Goal: Information Seeking & Learning: Learn about a topic

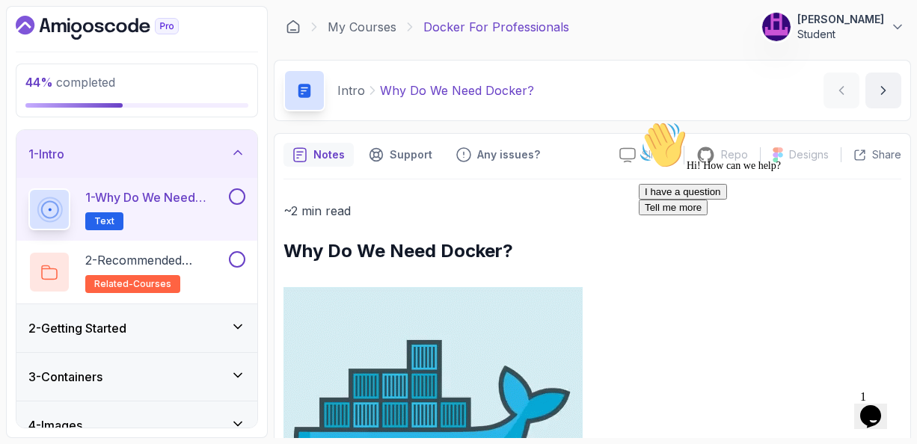
click at [639, 121] on icon "Chat attention grabber" at bounding box center [639, 121] width 0 height 0
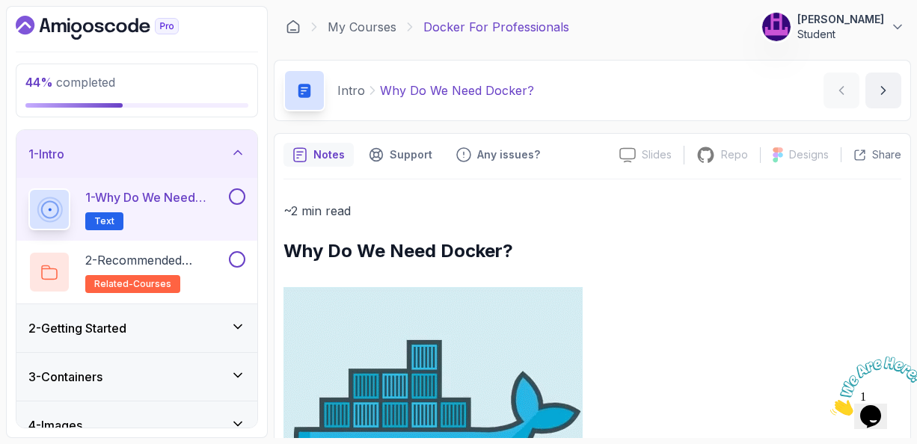
click at [178, 194] on p "1 - Why Do We Need Docker?" at bounding box center [155, 198] width 141 height 18
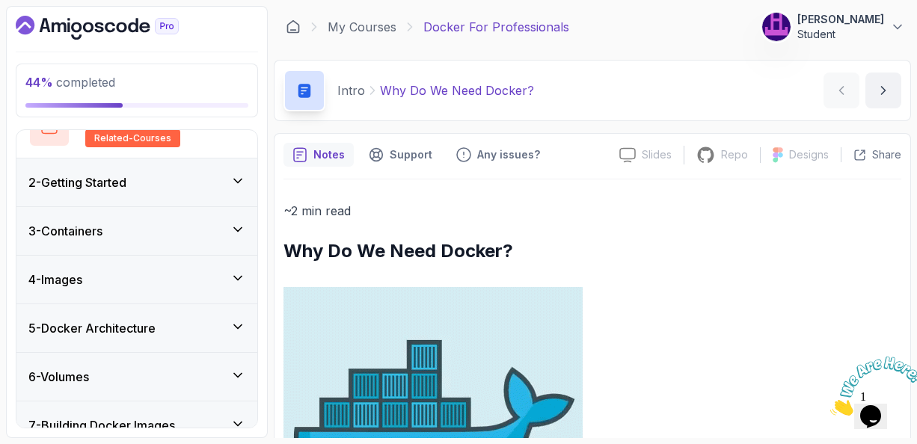
scroll to position [180, 0]
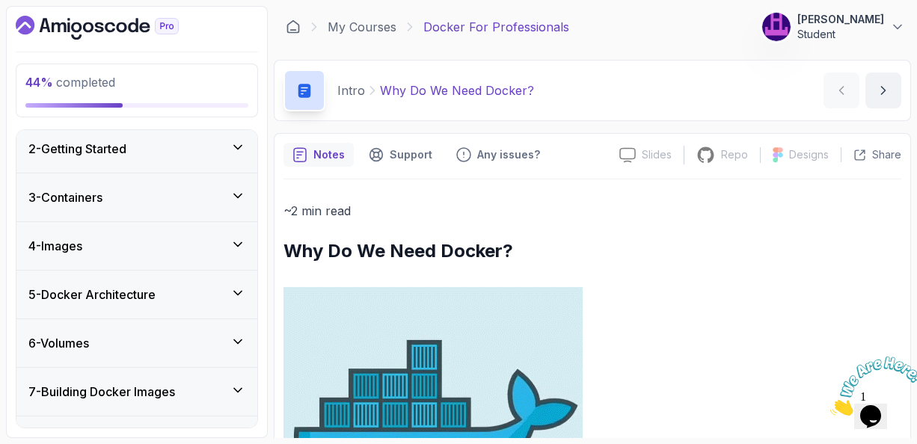
click at [239, 243] on icon at bounding box center [237, 244] width 15 height 15
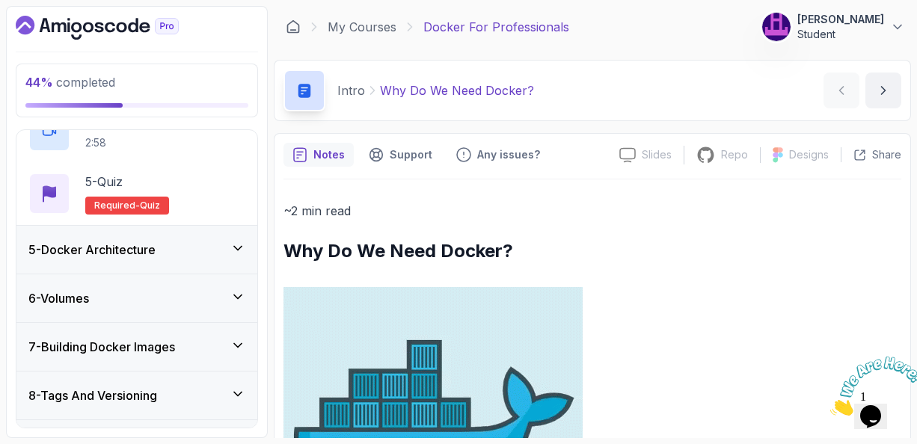
scroll to position [443, 0]
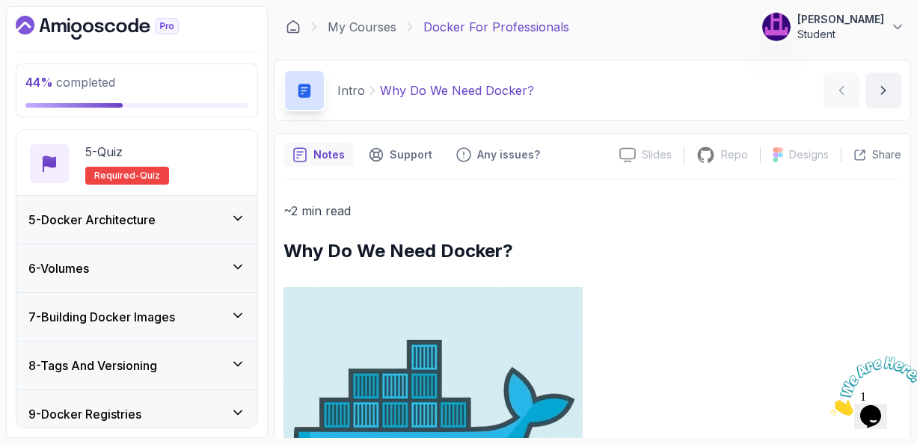
click at [239, 215] on icon at bounding box center [237, 218] width 15 height 15
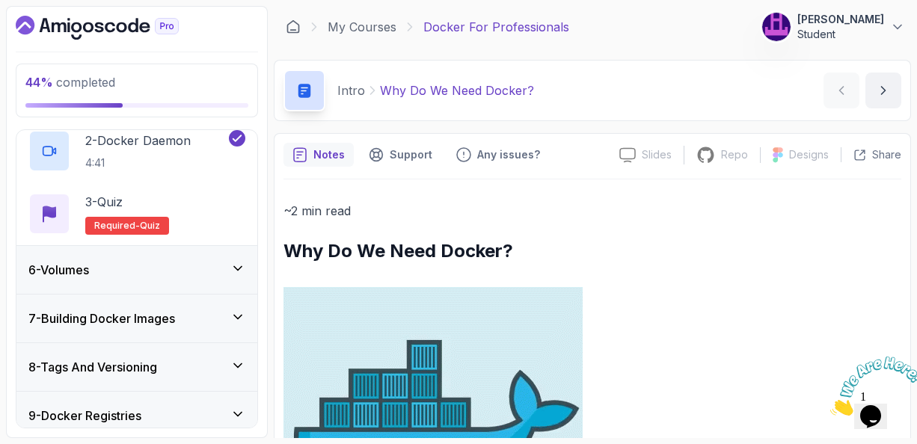
scroll to position [297, 0]
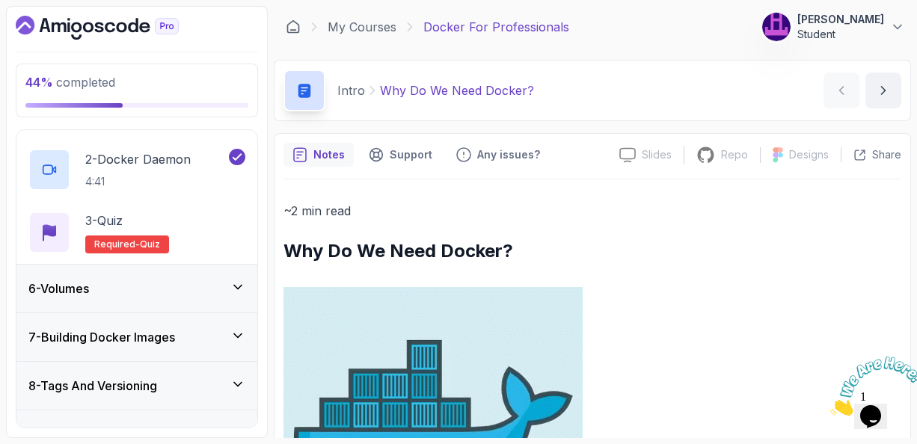
click at [240, 336] on icon at bounding box center [237, 335] width 15 height 15
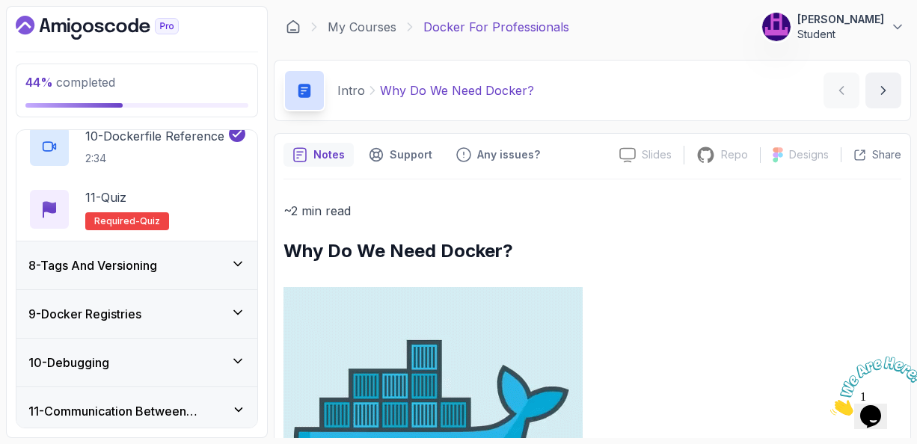
scroll to position [922, 0]
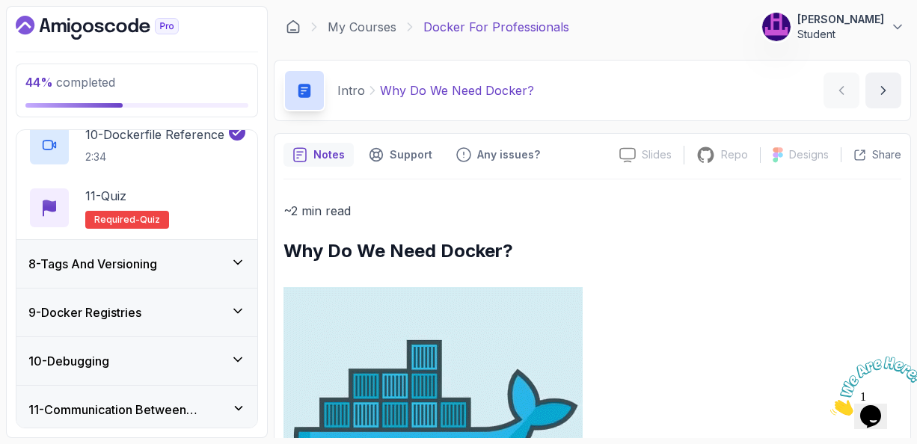
click at [239, 261] on icon at bounding box center [237, 263] width 7 height 4
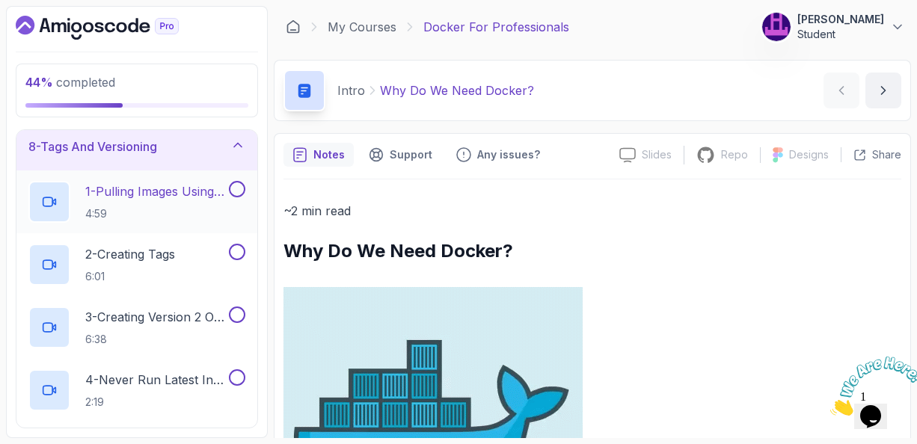
scroll to position [378, 0]
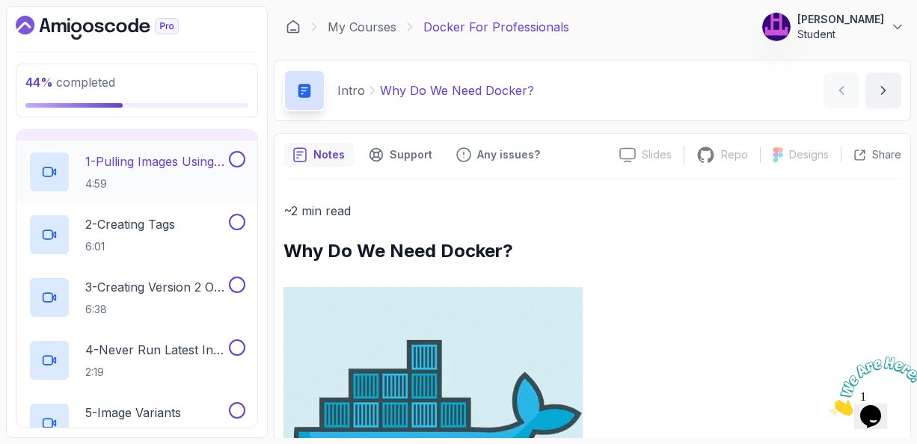
click at [171, 165] on p "1 - Pulling Images Using A Specifc Tag" at bounding box center [155, 162] width 141 height 18
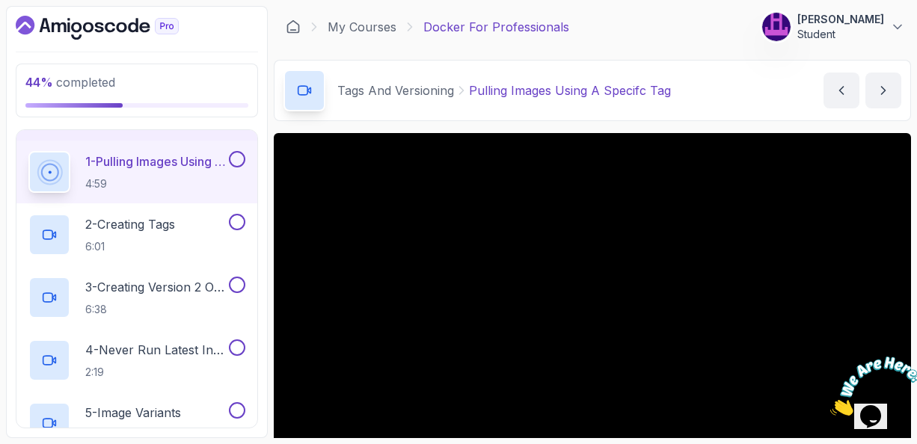
click at [629, 125] on main "My Courses Docker For Professionals 191 Points [PERSON_NAME] Student 8 - Tags A…" at bounding box center [592, 222] width 637 height 432
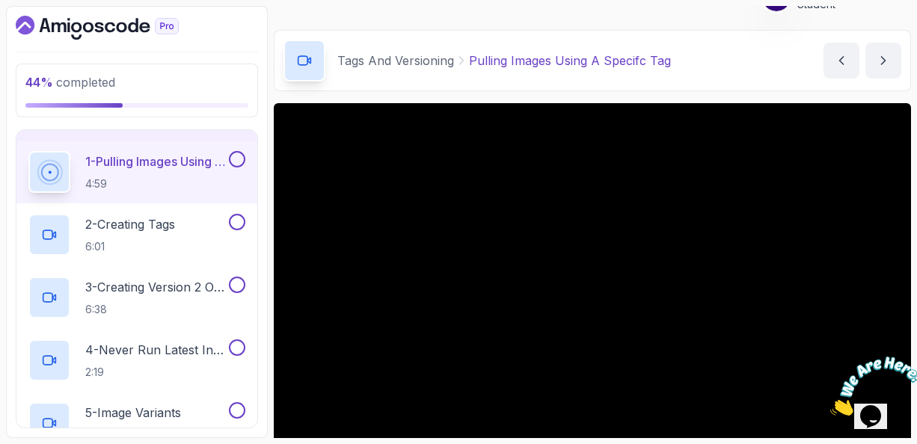
scroll to position [60, 0]
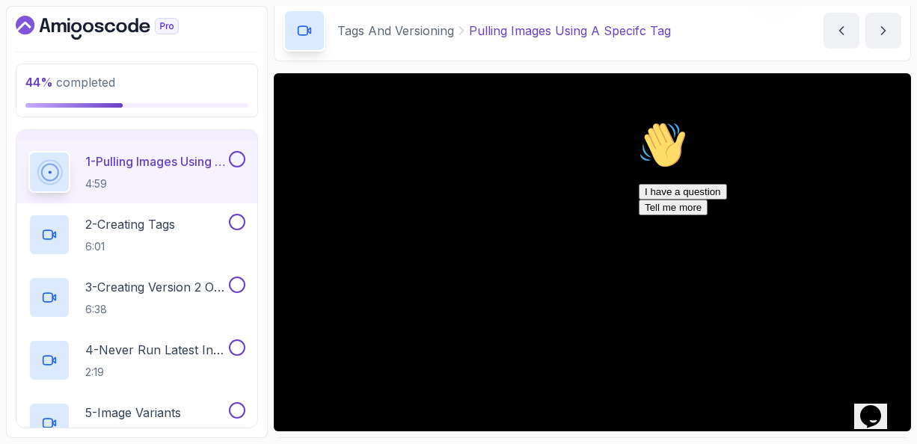
click at [708, 215] on button "Tell me more" at bounding box center [673, 208] width 69 height 16
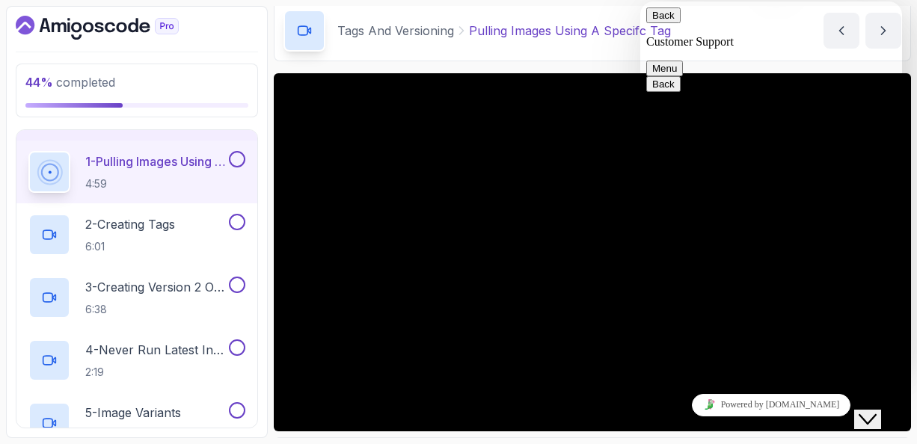
click at [662, 22] on button "Back" at bounding box center [663, 15] width 34 height 16
click at [873, 415] on icon "Close Chat This icon closes the chat window." at bounding box center [868, 420] width 18 height 18
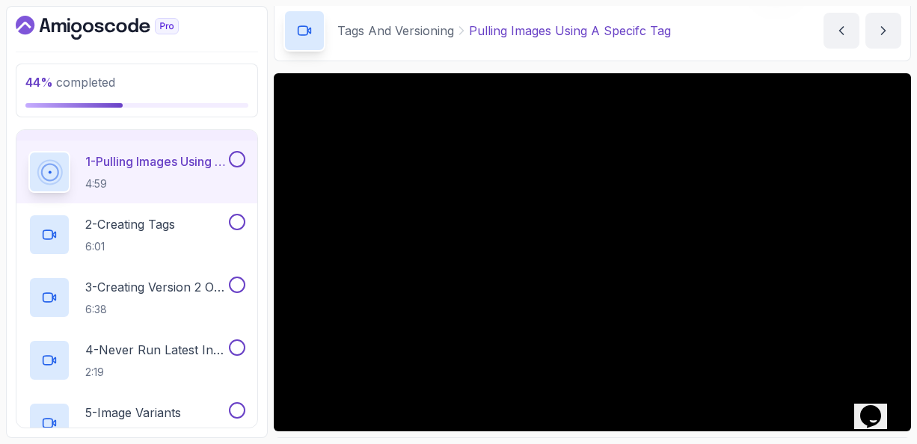
click at [639, 122] on icon "Chat attention grabber" at bounding box center [639, 122] width 0 height 0
click at [146, 158] on p "1 - Pulling Images Using A Specifc Tag" at bounding box center [155, 162] width 141 height 18
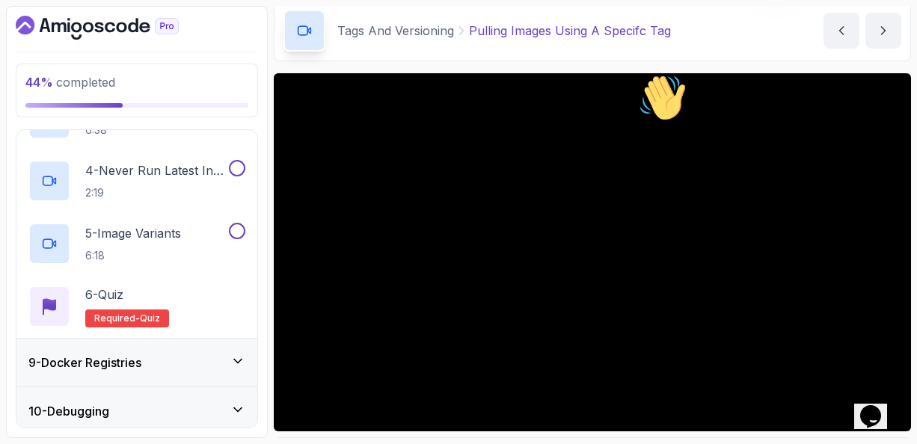
scroll to position [587, 0]
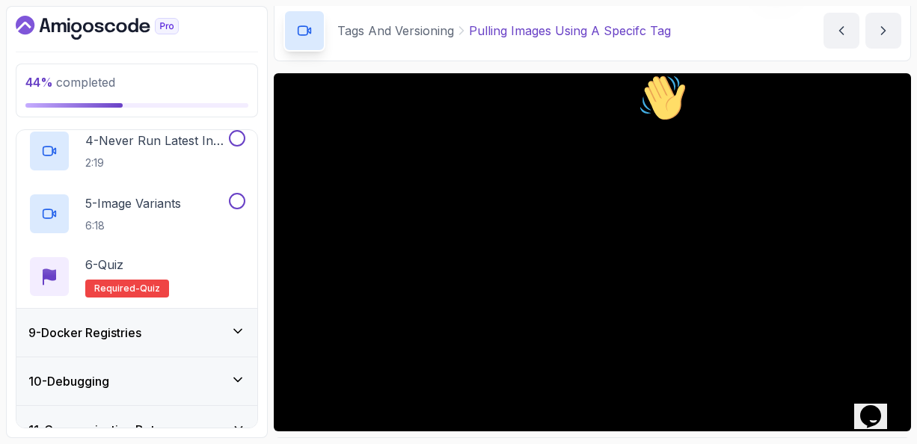
click at [639, 74] on icon "Chat attention grabber" at bounding box center [639, 74] width 0 height 0
click at [238, 328] on icon at bounding box center [237, 331] width 15 height 15
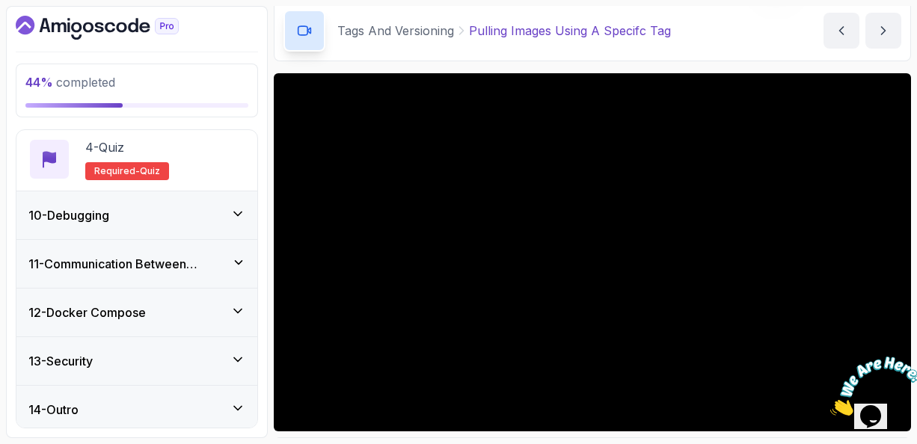
scroll to position [628, 0]
click at [237, 309] on icon at bounding box center [237, 311] width 7 height 4
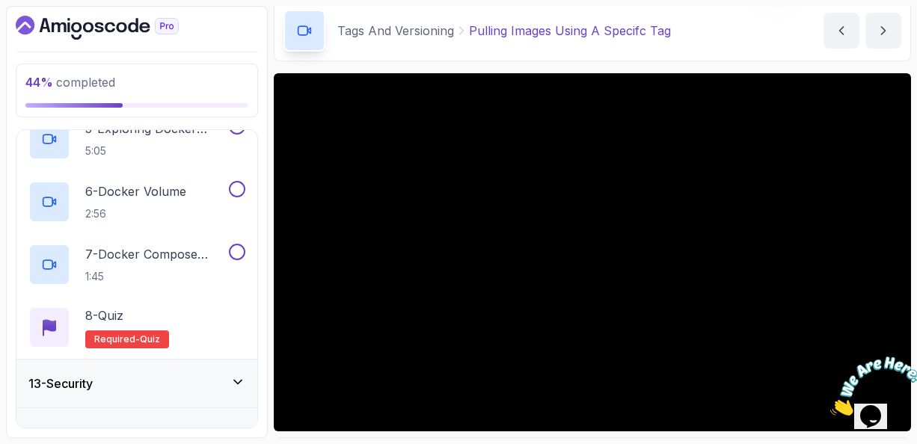
scroll to position [880, 0]
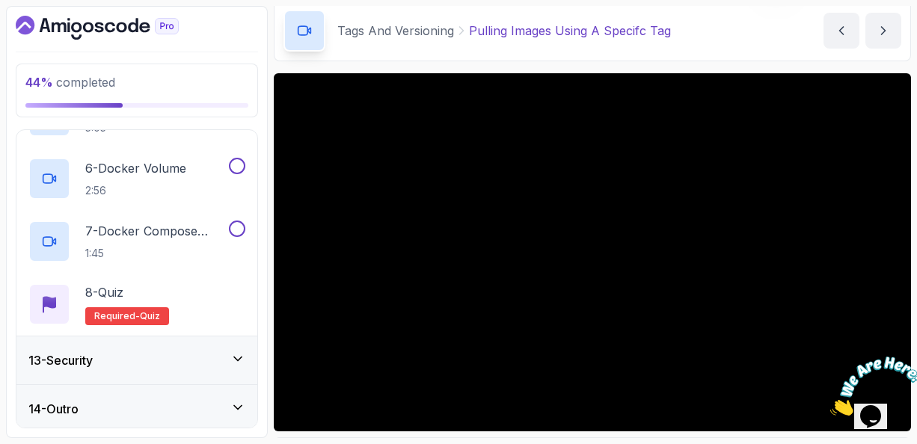
click at [236, 352] on icon at bounding box center [237, 359] width 15 height 15
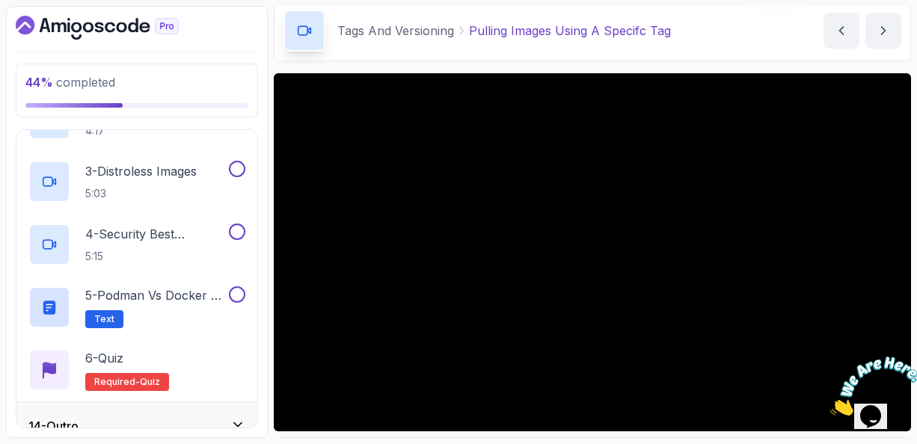
scroll to position [754, 0]
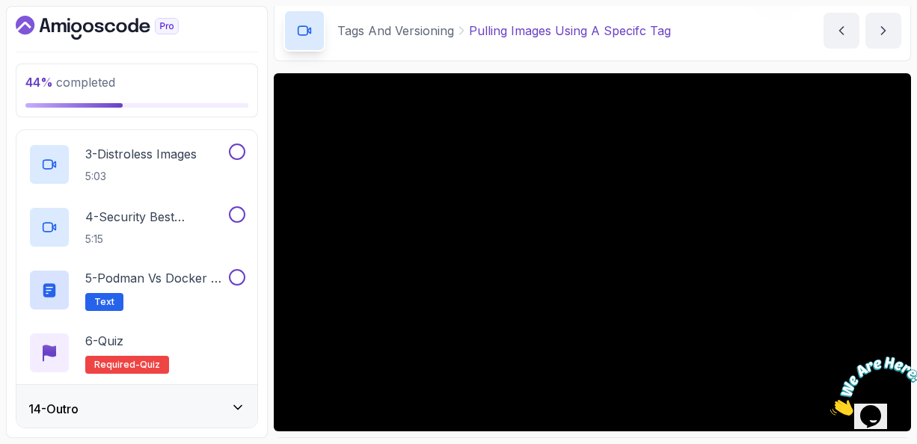
click at [233, 406] on icon at bounding box center [237, 407] width 15 height 15
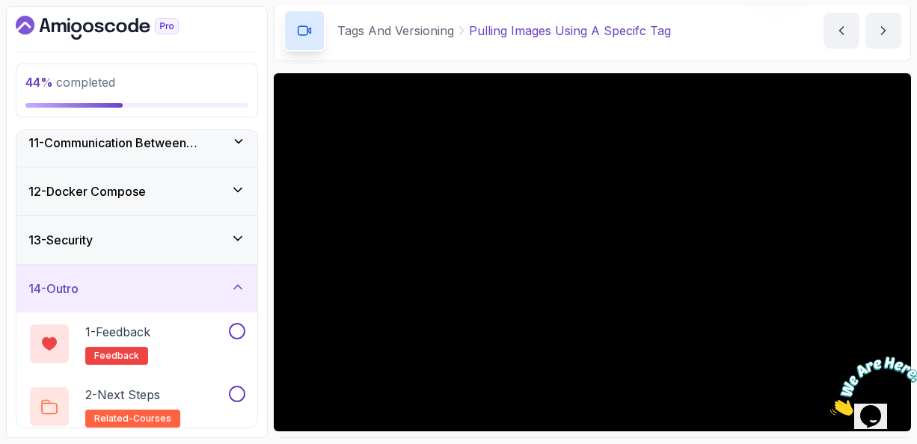
scroll to position [504, 0]
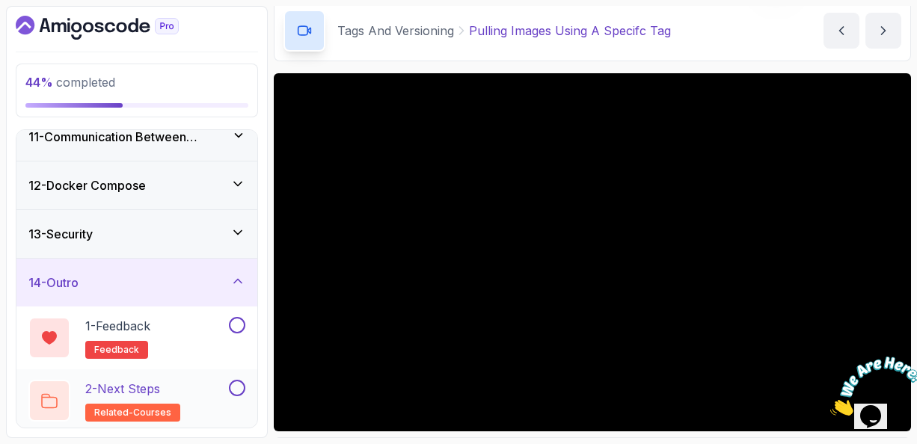
click at [149, 387] on p "2 - Next Steps" at bounding box center [122, 389] width 75 height 18
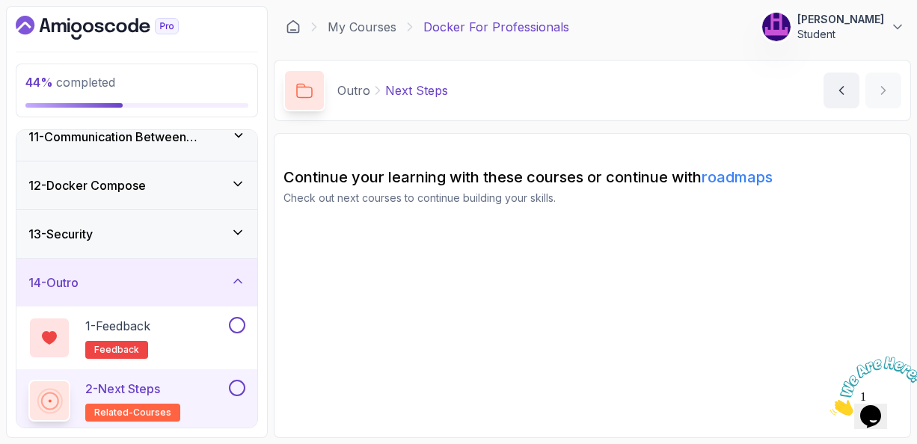
click at [577, 147] on section "Continue your learning with these courses or continue with roadmaps Check out n…" at bounding box center [592, 285] width 637 height 305
click at [599, 240] on section "Continue your learning with these courses or continue with roadmaps Check out n…" at bounding box center [592, 285] width 637 height 305
click at [177, 398] on div "2 - Next Steps related-courses" at bounding box center [127, 401] width 198 height 42
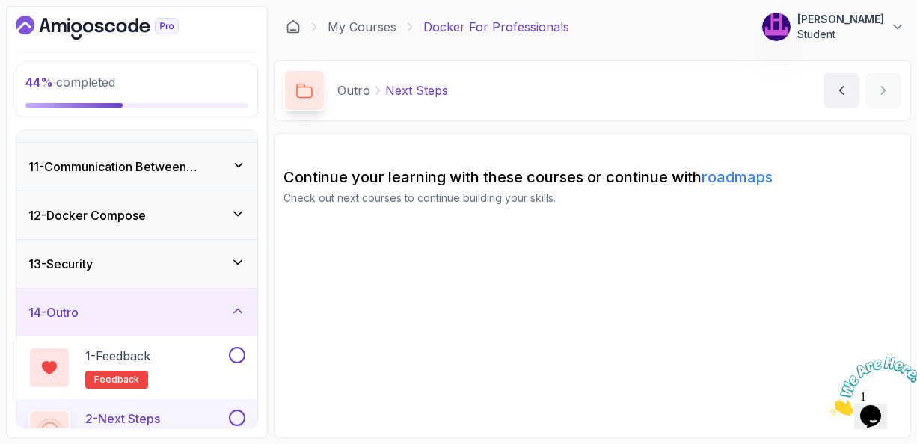
click at [240, 309] on icon at bounding box center [237, 311] width 15 height 15
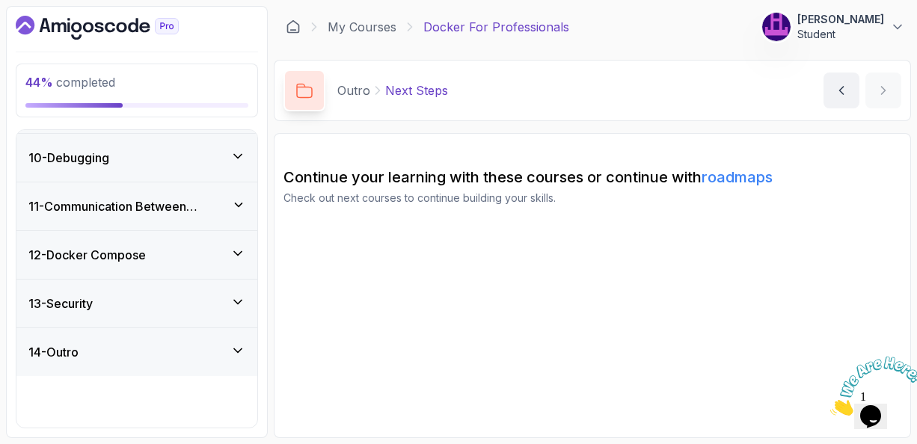
scroll to position [378, 0]
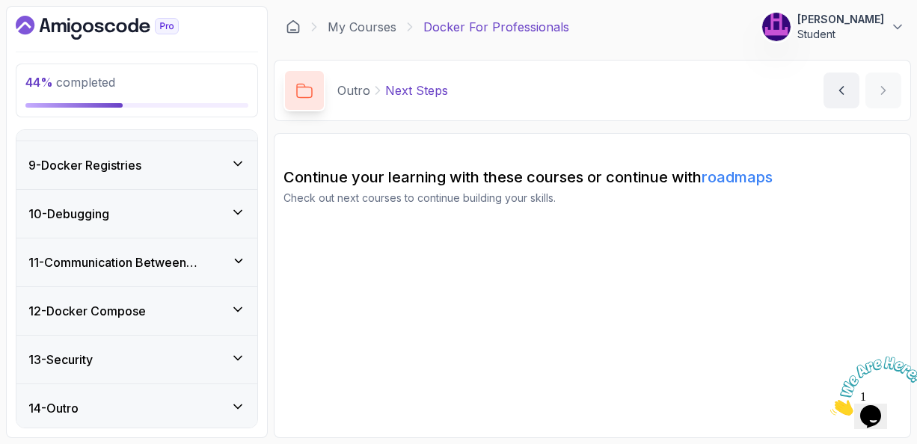
click at [237, 353] on icon at bounding box center [237, 358] width 15 height 15
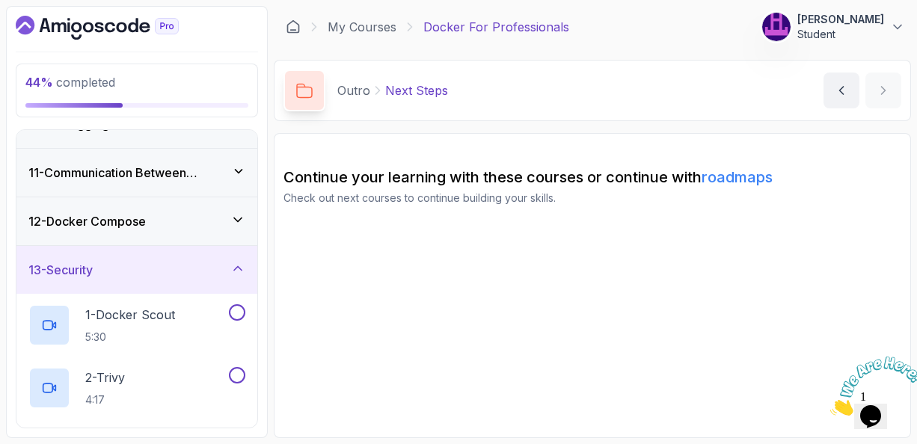
scroll to position [438, 0]
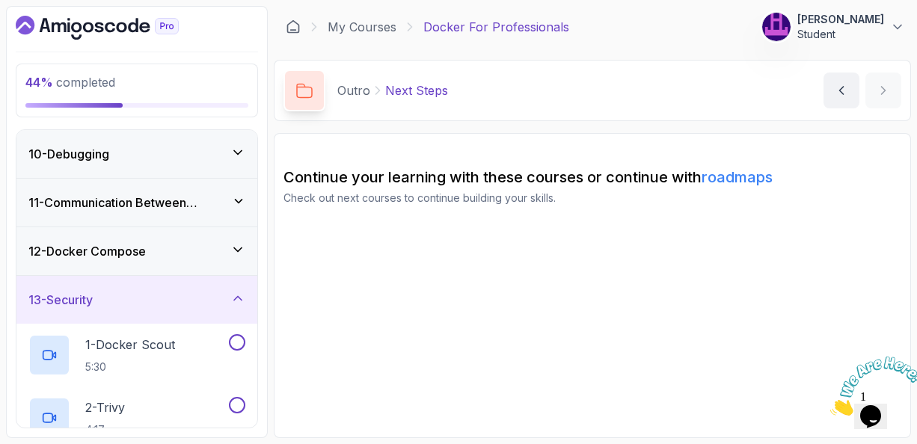
click at [239, 297] on icon at bounding box center [237, 298] width 15 height 15
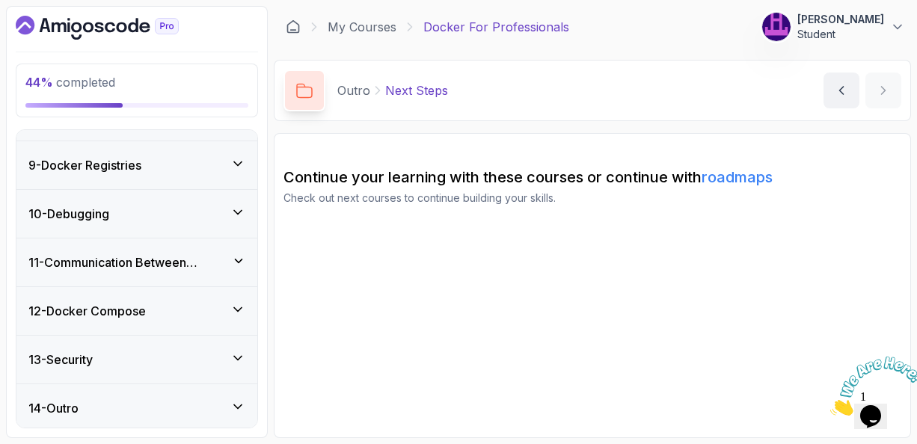
scroll to position [378, 0]
click at [240, 307] on icon at bounding box center [237, 309] width 15 height 15
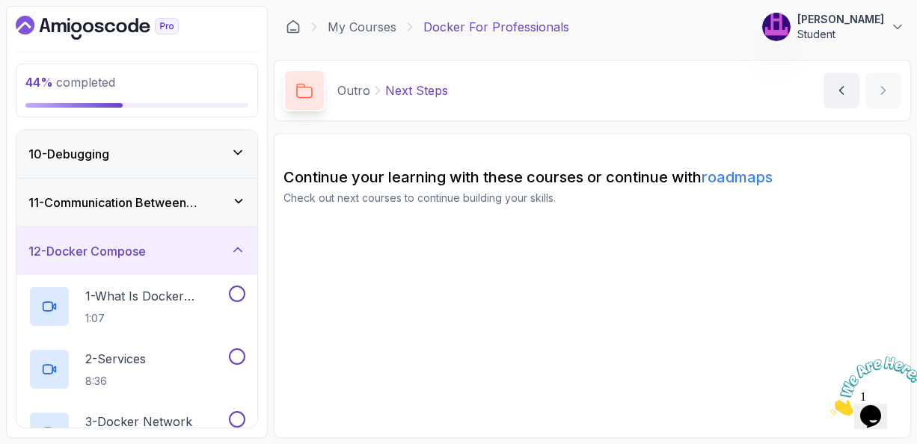
scroll to position [408, 0]
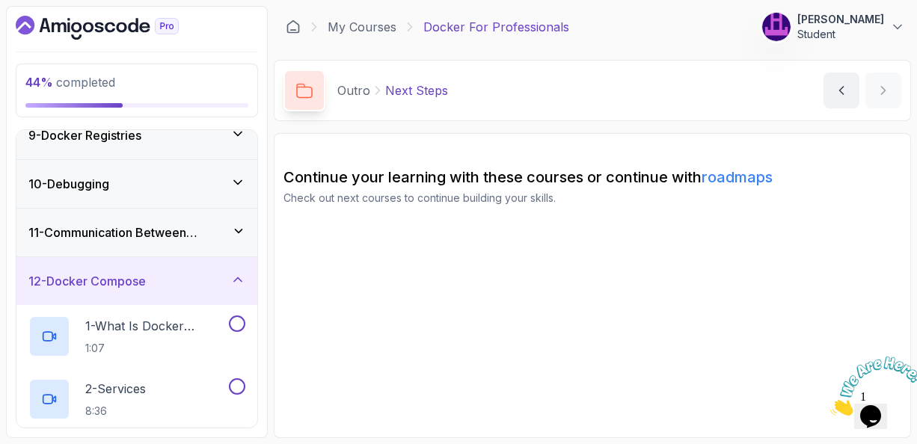
click at [234, 272] on icon at bounding box center [237, 279] width 15 height 15
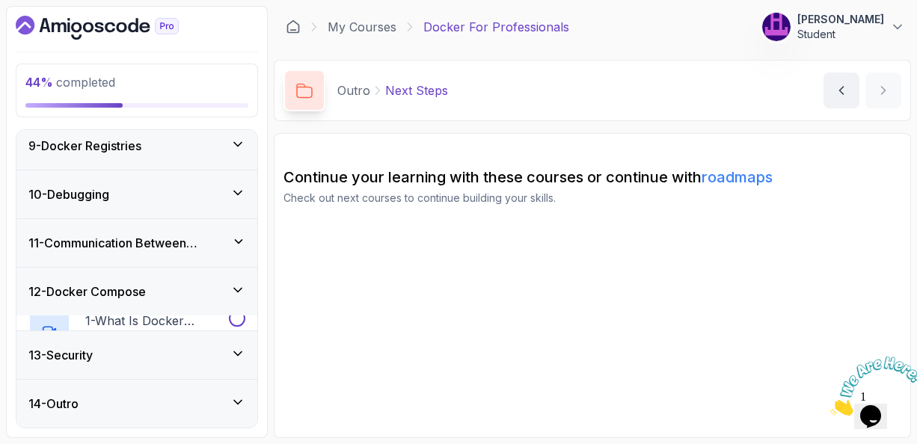
scroll to position [378, 0]
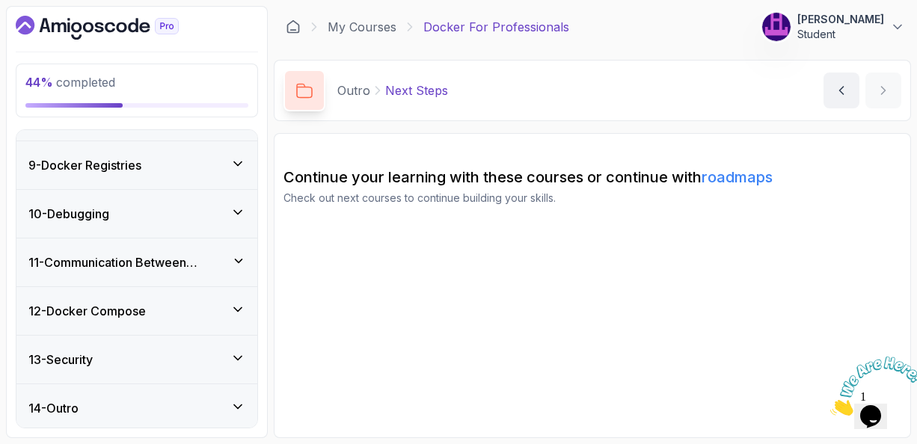
click at [239, 260] on icon at bounding box center [238, 260] width 15 height 13
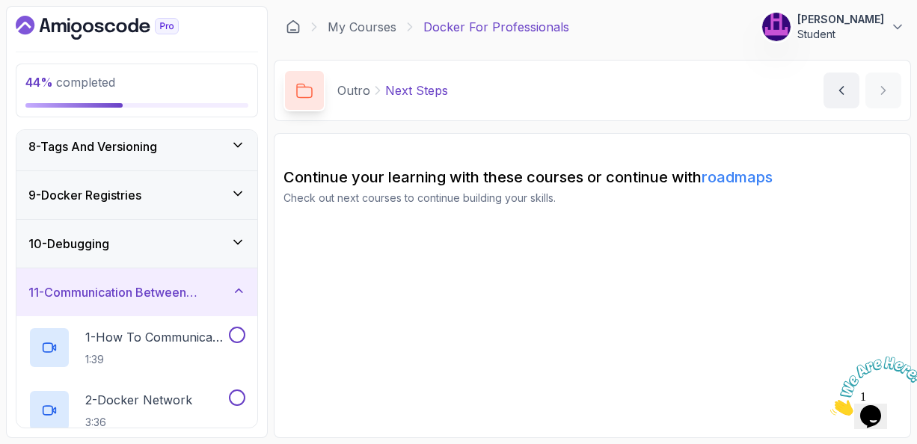
scroll to position [318, 0]
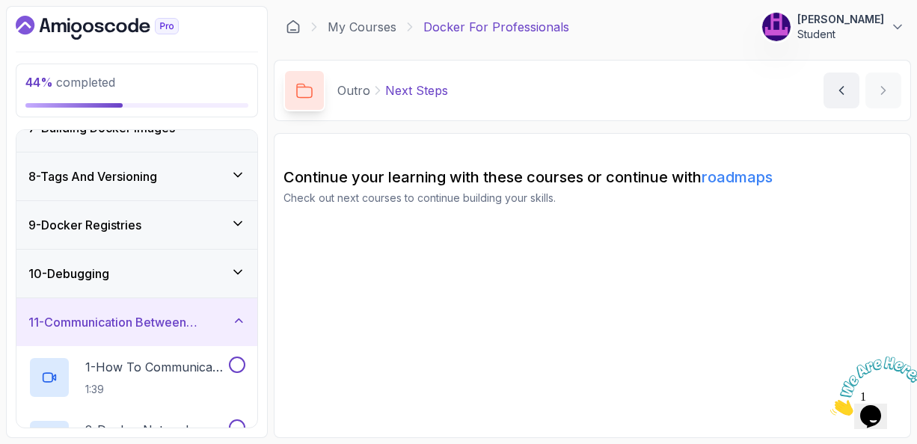
click at [238, 315] on icon at bounding box center [238, 320] width 15 height 13
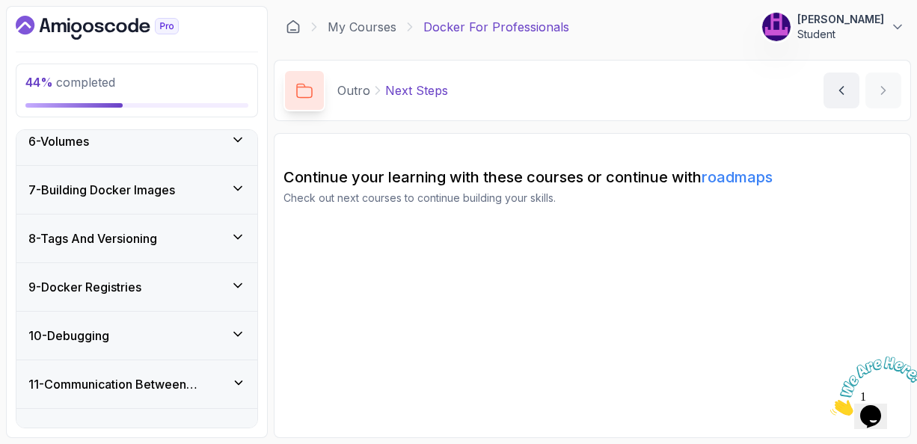
scroll to position [258, 0]
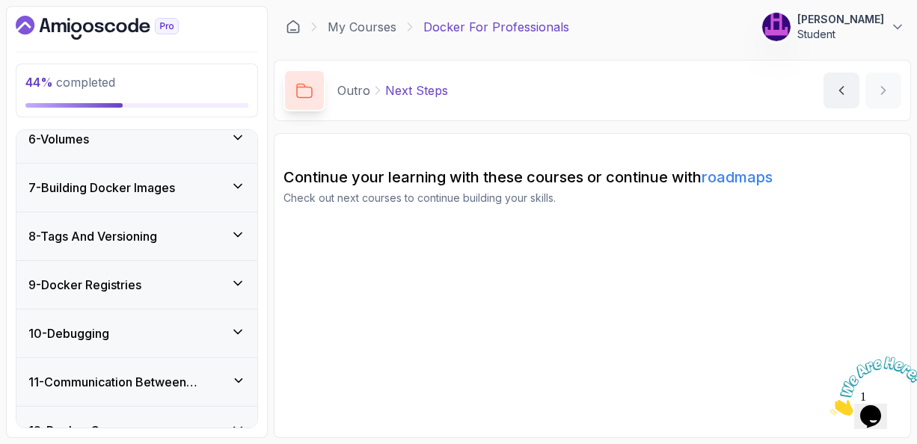
click at [240, 230] on icon at bounding box center [237, 234] width 15 height 15
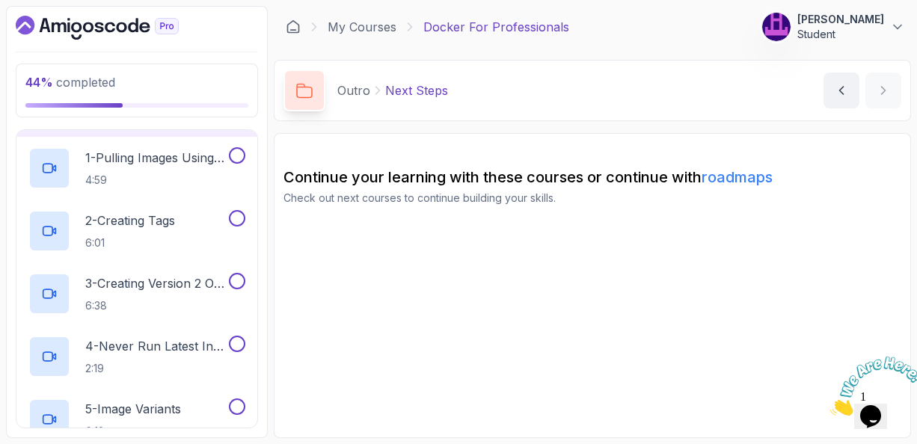
scroll to position [348, 0]
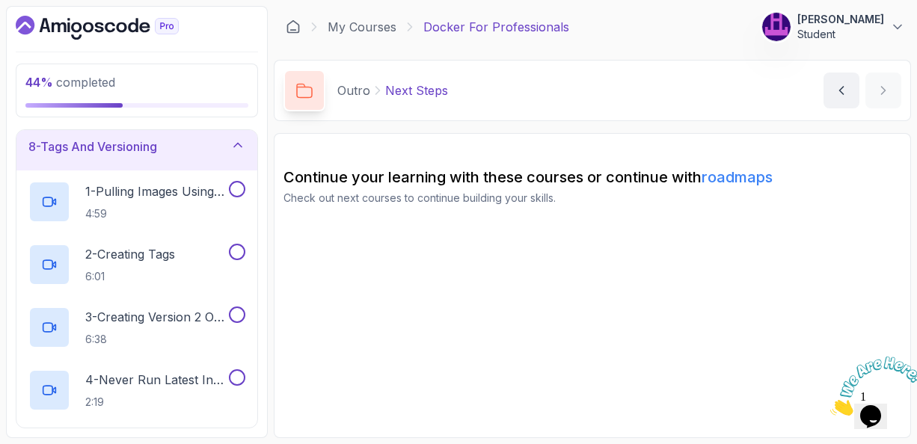
click at [238, 144] on icon at bounding box center [237, 146] width 7 height 4
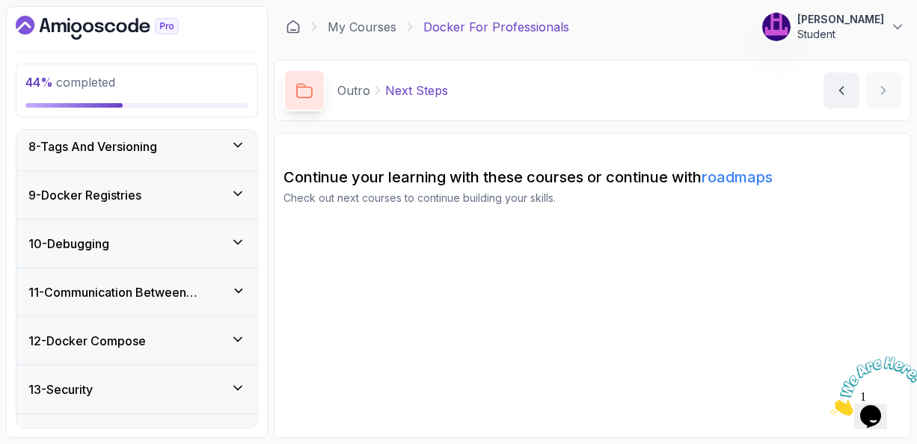
click at [237, 189] on icon at bounding box center [237, 193] width 15 height 15
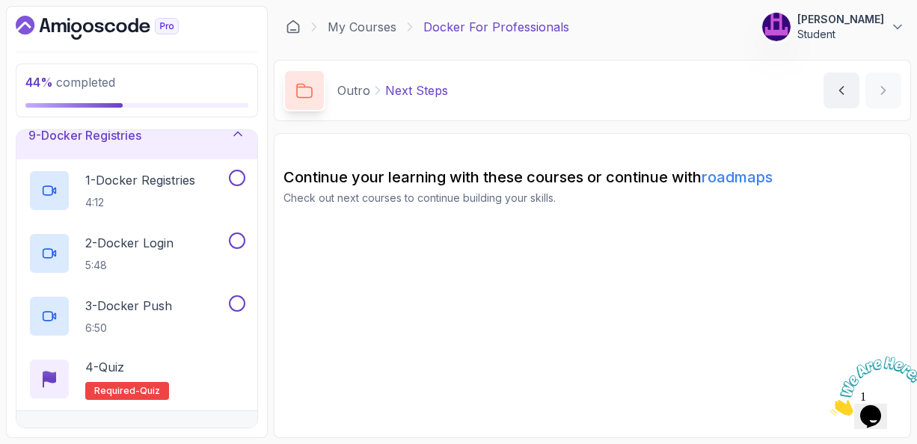
scroll to position [378, 0]
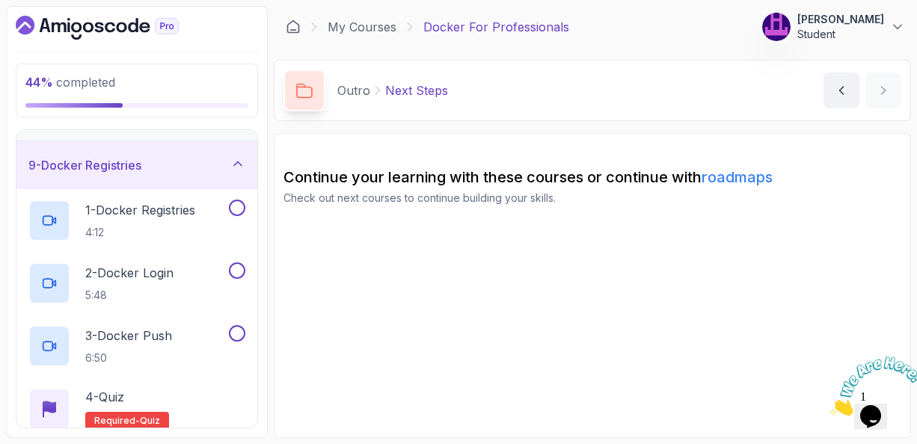
click at [233, 161] on icon at bounding box center [237, 163] width 15 height 15
